Goal: Transaction & Acquisition: Purchase product/service

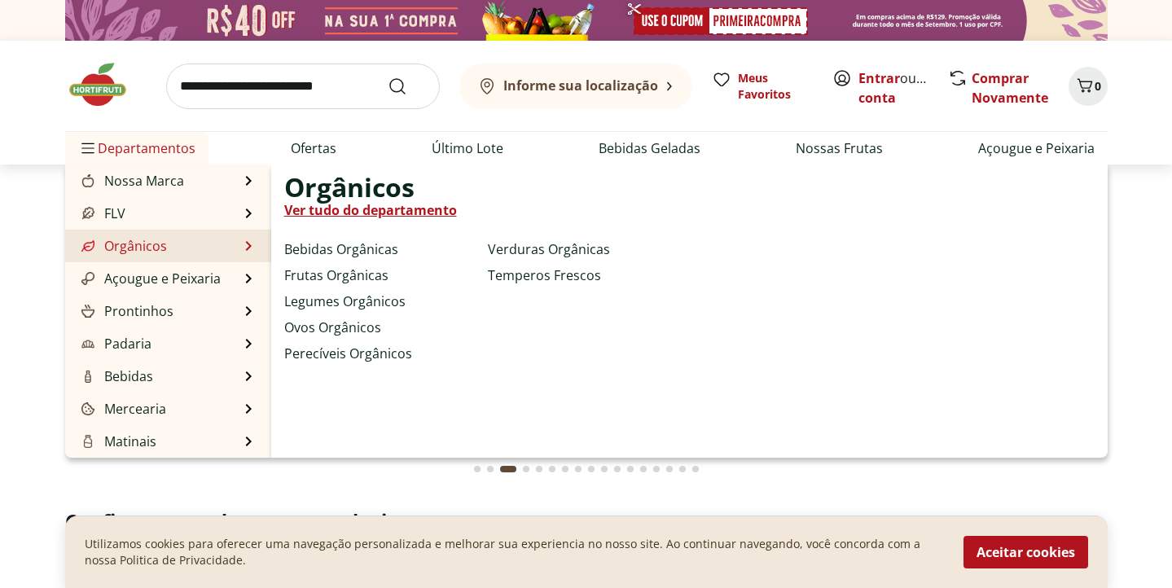
click at [190, 248] on li "Orgânicos Orgânicos Ver tudo do departamento Bebidas Orgânicas Frutas Orgânicas…" at bounding box center [168, 246] width 206 height 33
click at [241, 245] on li "Orgânicos Orgânicos Ver tudo do departamento Bebidas Orgânicas Frutas Orgânicas…" at bounding box center [168, 246] width 206 height 33
click at [196, 253] on li "Orgânicos Orgânicos Ver tudo do departamento Bebidas Orgânicas Frutas Orgânicas…" at bounding box center [168, 246] width 206 height 33
click at [155, 253] on link "Orgânicos" at bounding box center [122, 246] width 89 height 20
